Goal: Browse casually

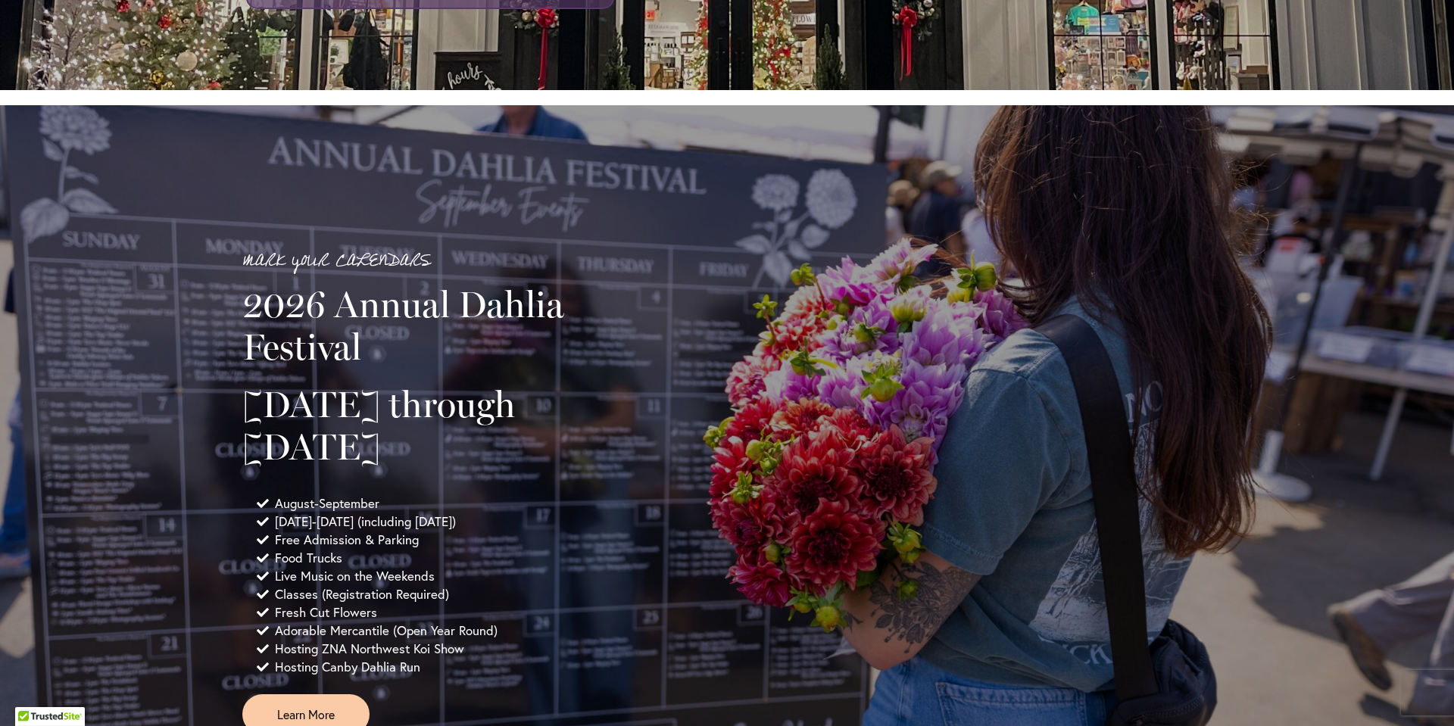
scroll to position [1363, 0]
